Goal: Book appointment/travel/reservation

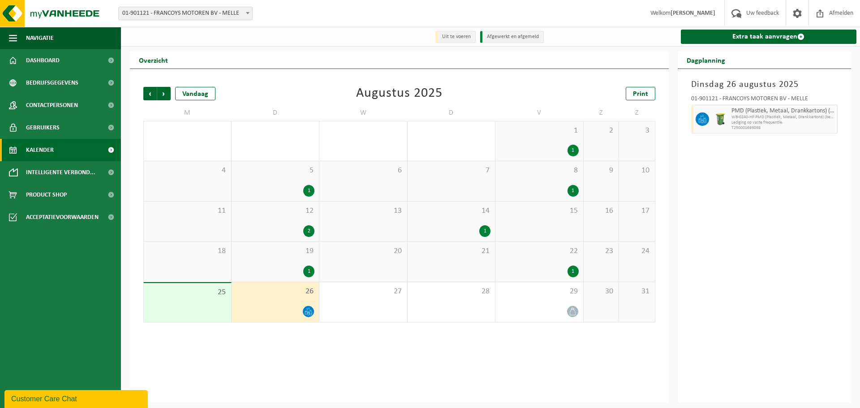
click at [306, 313] on icon at bounding box center [309, 312] width 8 height 8
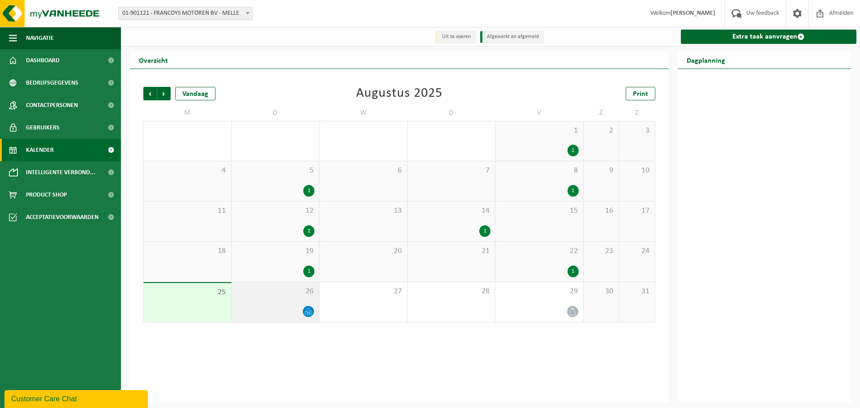
click at [306, 313] on icon at bounding box center [309, 312] width 8 height 8
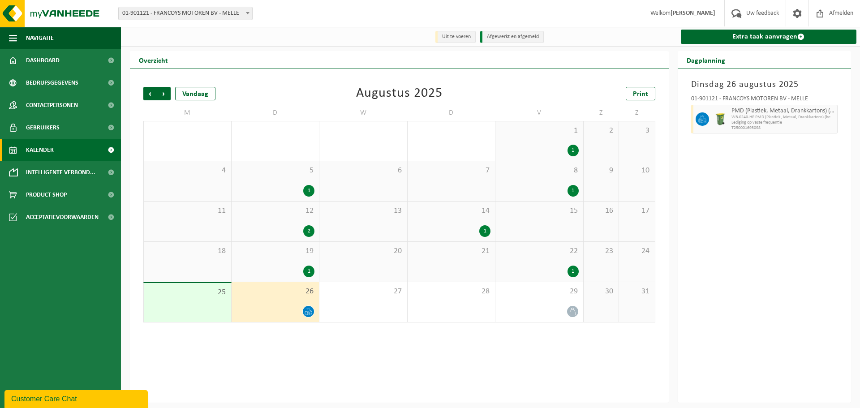
click at [306, 297] on div "26" at bounding box center [276, 302] width 88 height 40
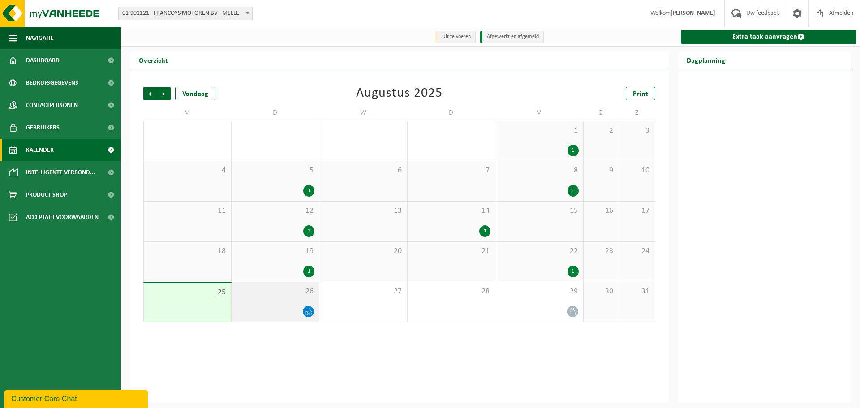
click at [306, 297] on div "26" at bounding box center [276, 302] width 88 height 40
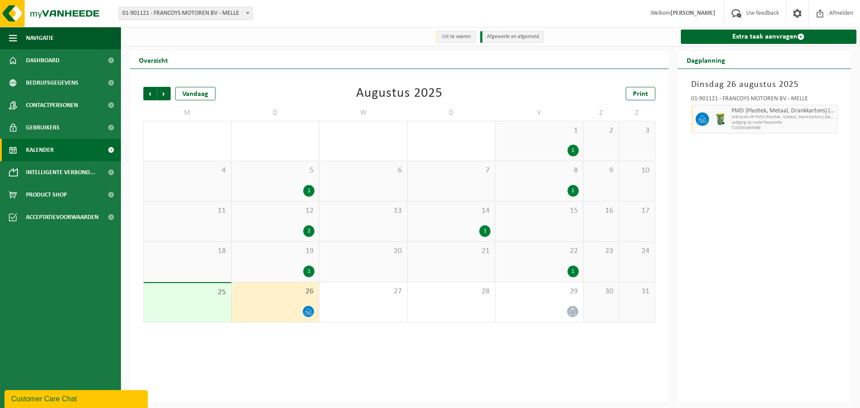
click at [315, 299] on div "26" at bounding box center [276, 302] width 88 height 40
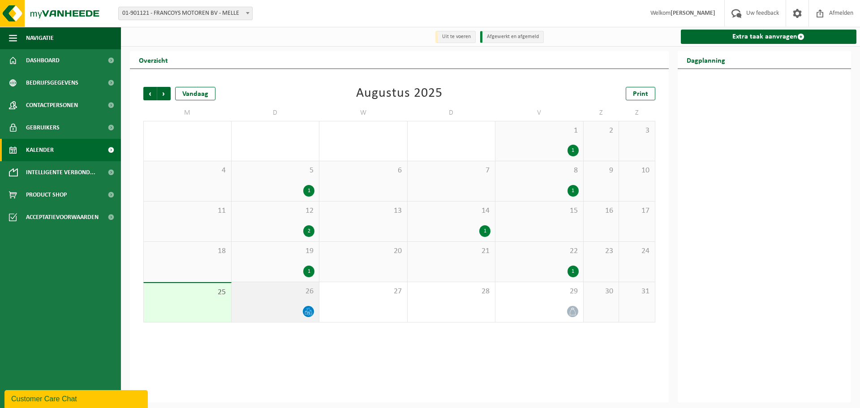
click at [296, 303] on div "26" at bounding box center [276, 302] width 88 height 40
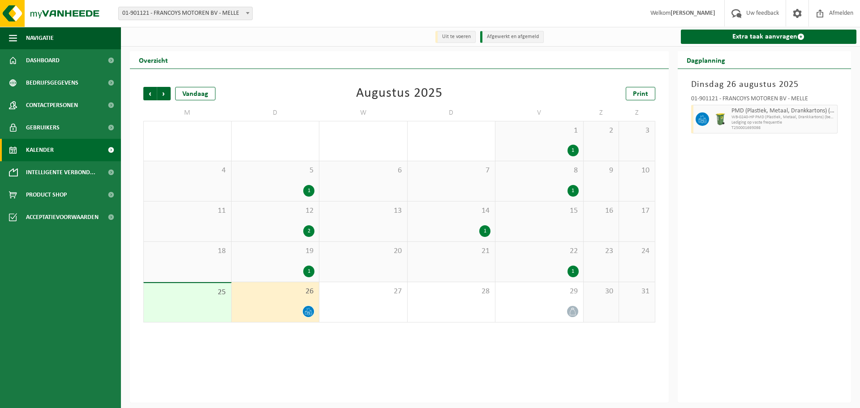
click at [310, 314] on icon at bounding box center [309, 312] width 8 height 8
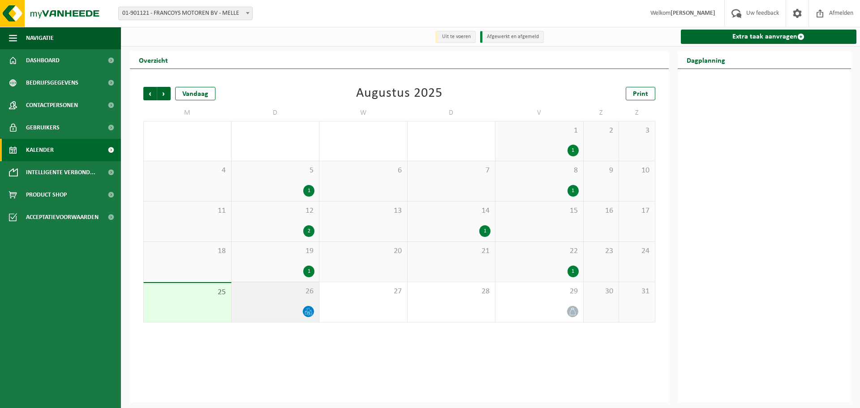
click at [310, 314] on icon at bounding box center [309, 312] width 8 height 8
